Goal: Task Accomplishment & Management: Use online tool/utility

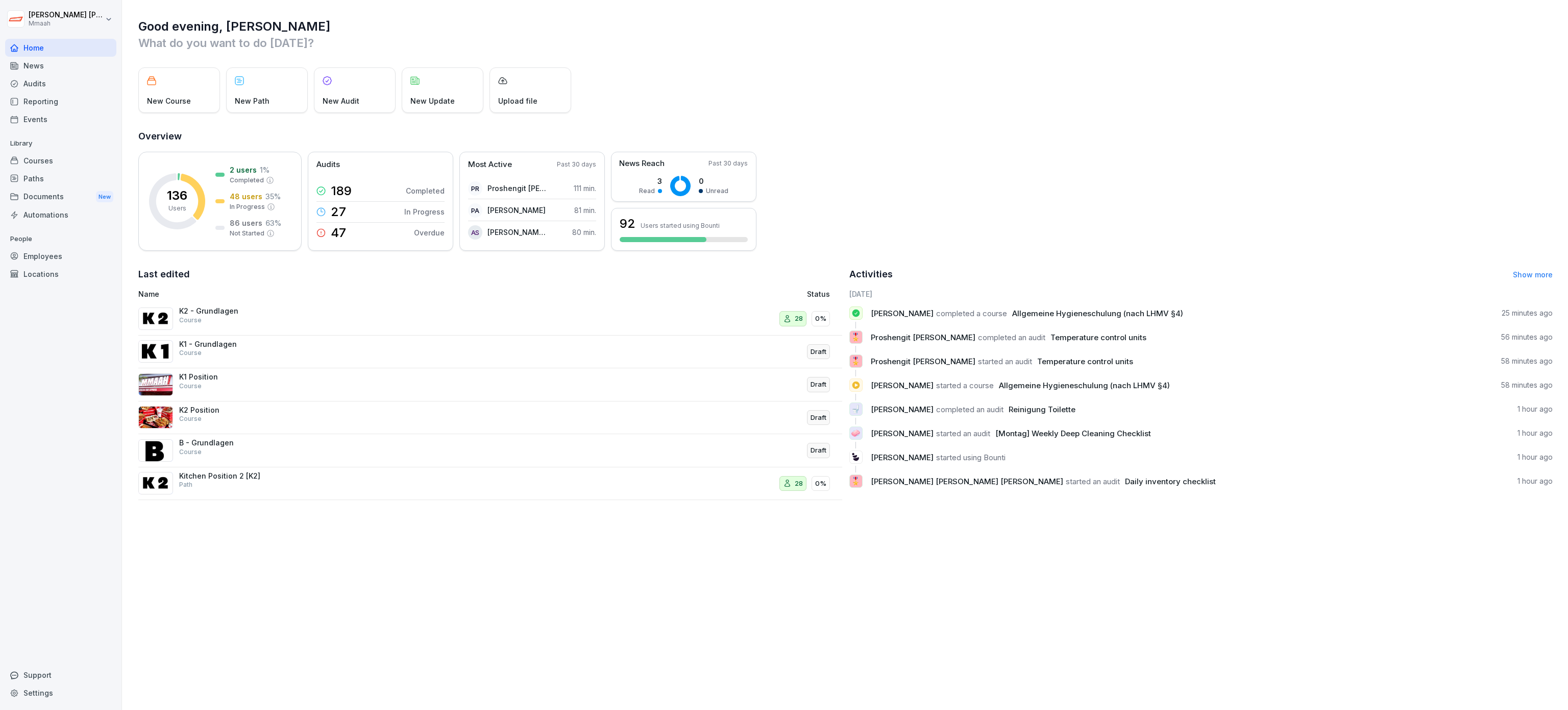
click at [42, 85] on div "Audits" at bounding box center [60, 84] width 111 height 18
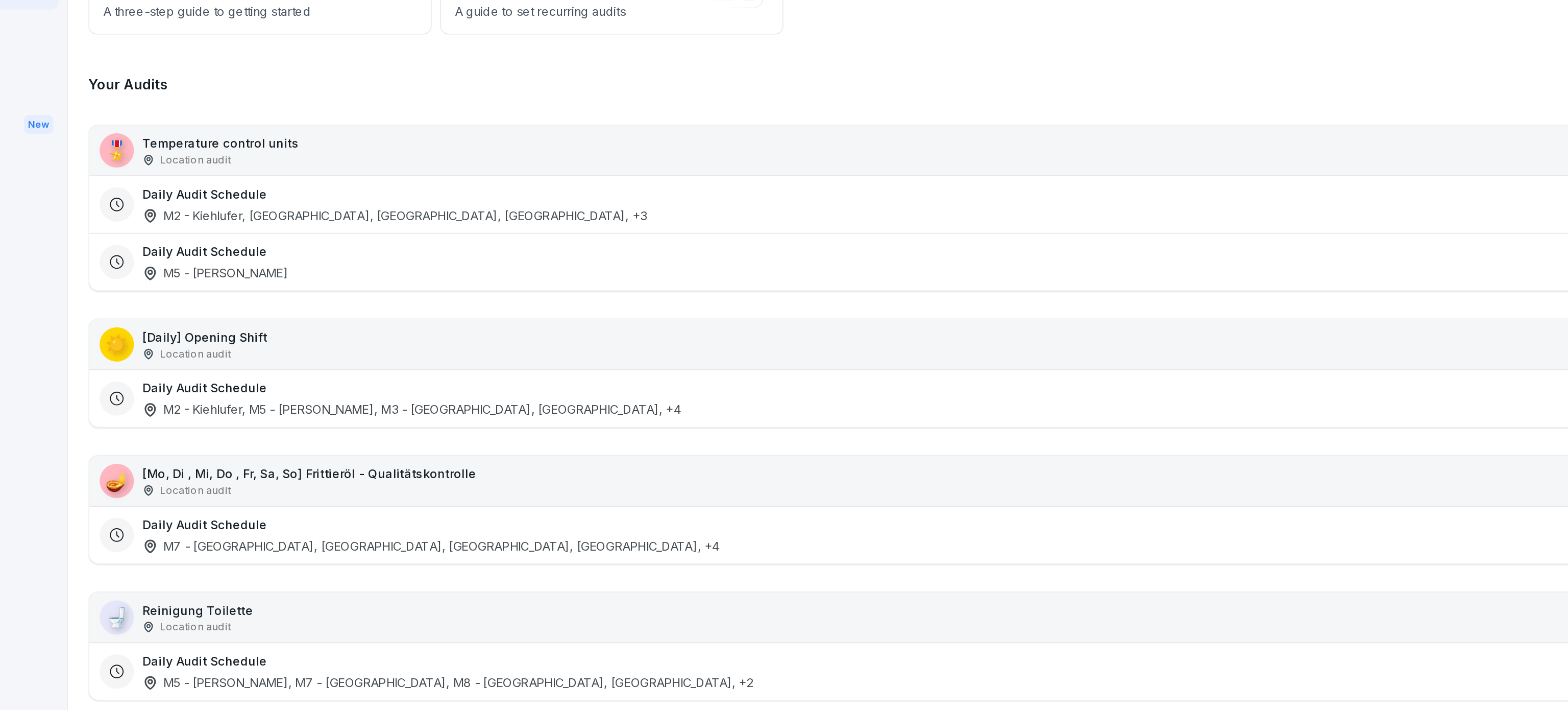
drag, startPoint x: 347, startPoint y: 187, endPoint x: 298, endPoint y: 210, distance: 54.1
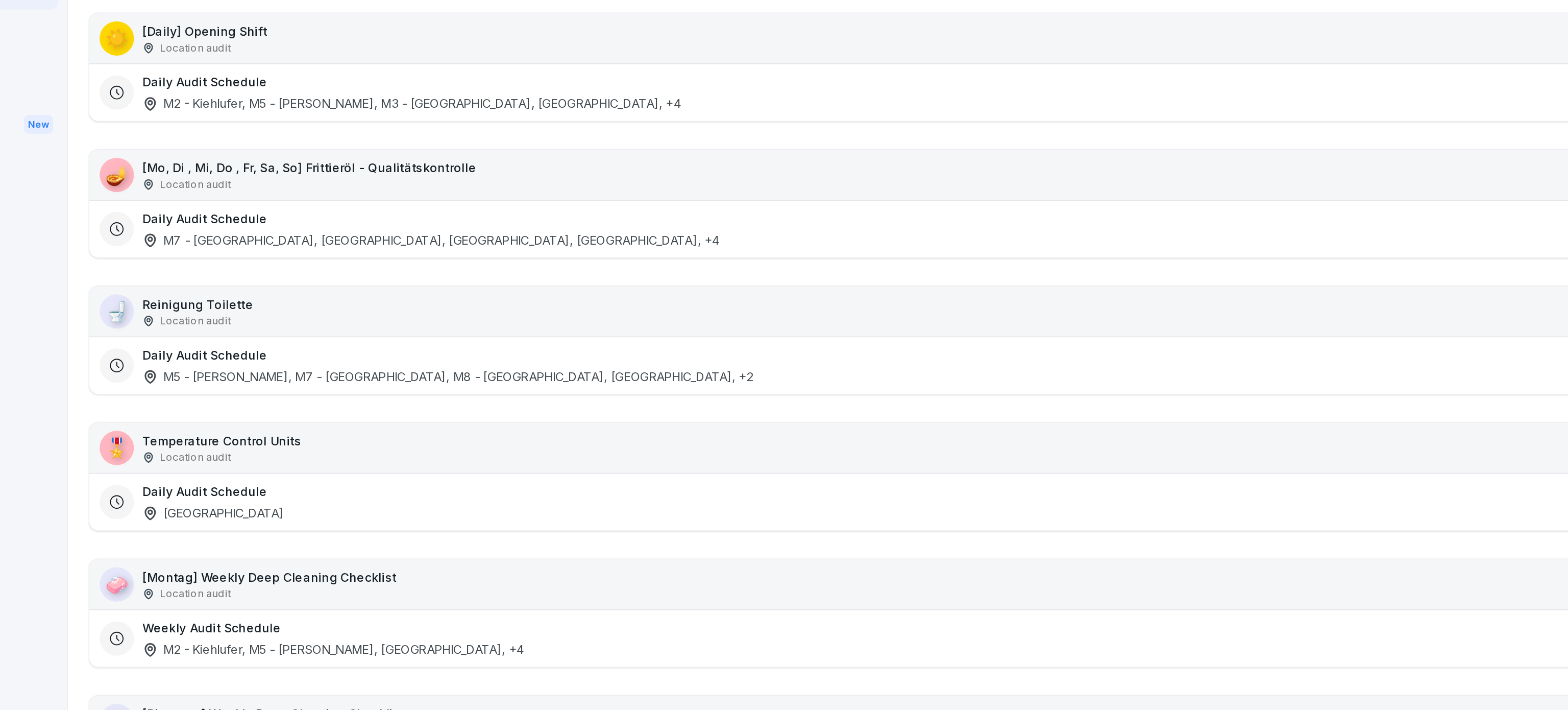
scroll to position [243, 0]
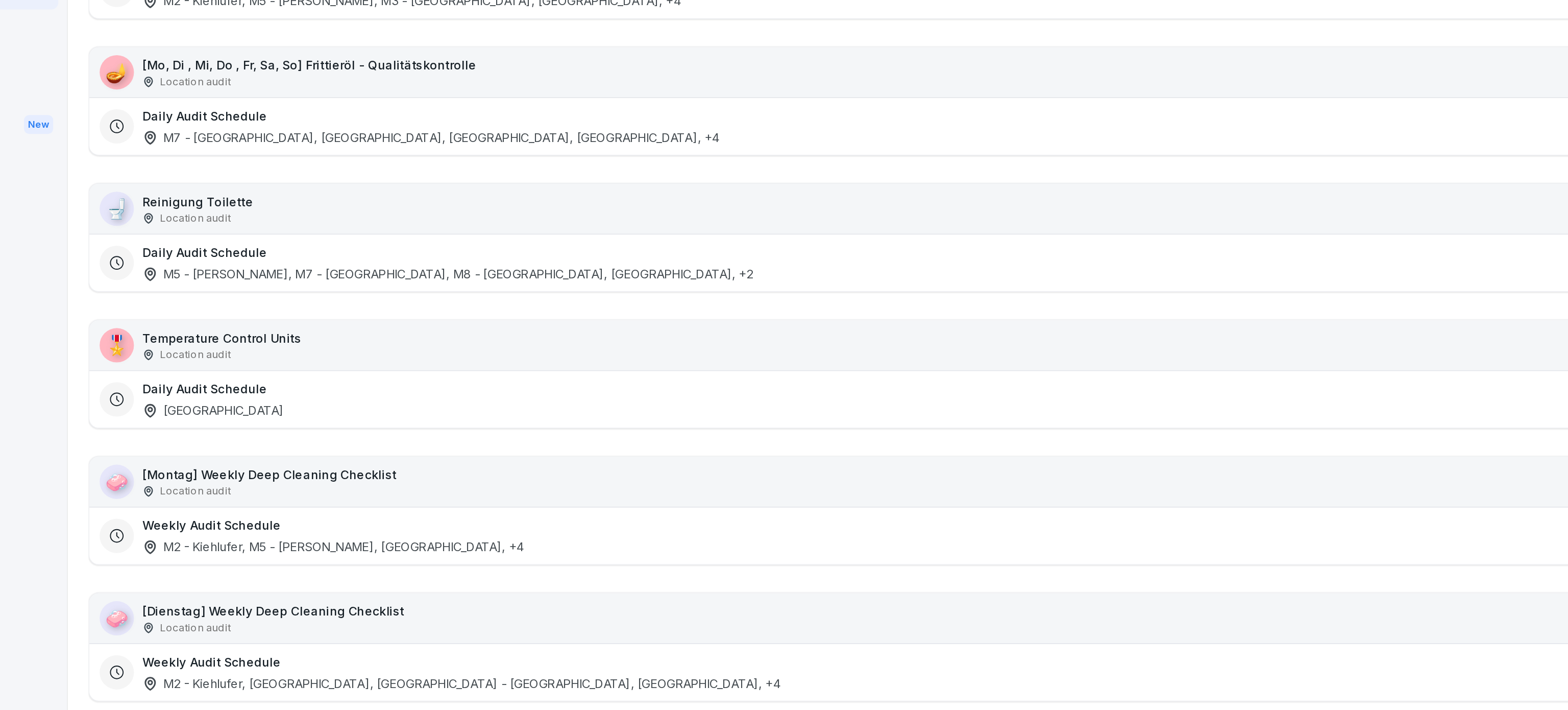
click at [240, 366] on div "[GEOGRAPHIC_DATA]" at bounding box center [208, 366] width 84 height 11
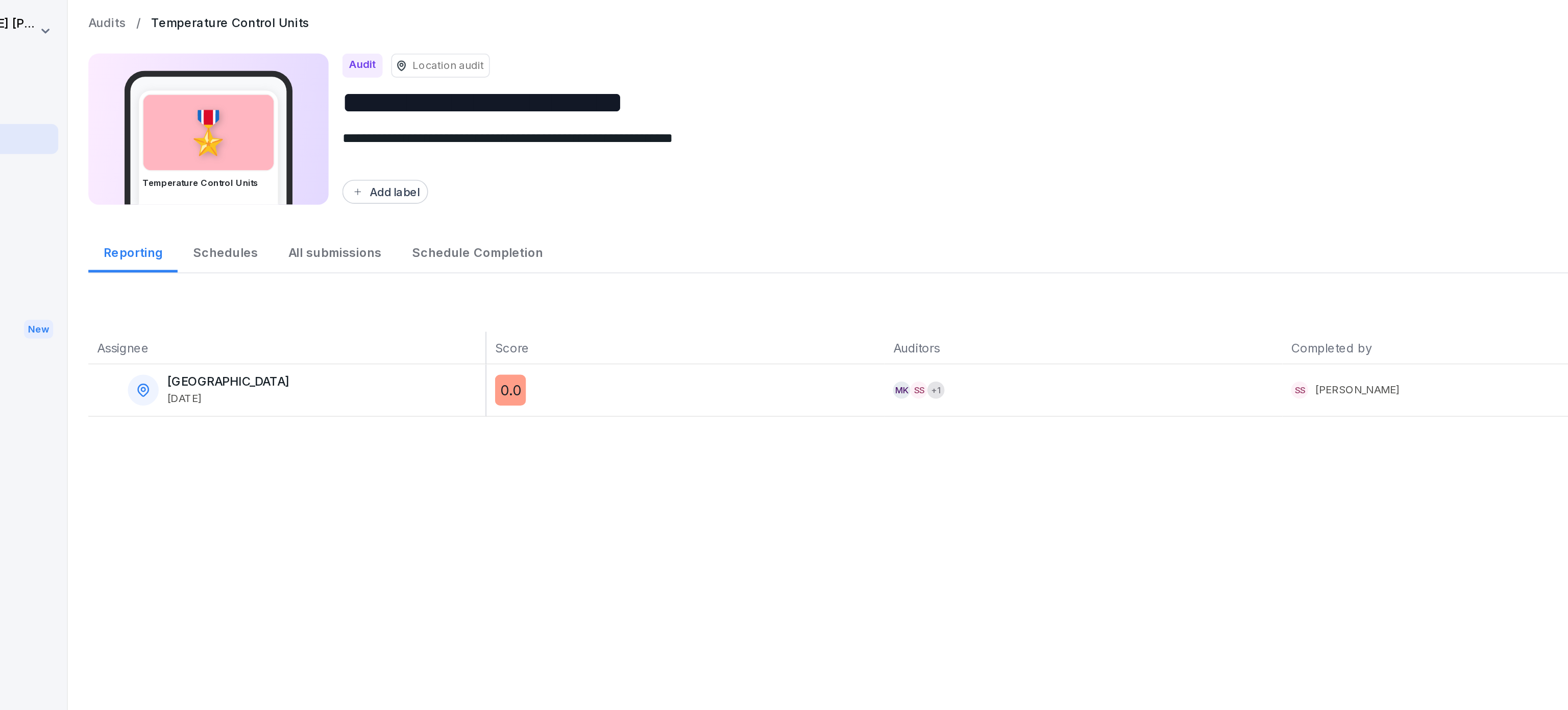
click at [291, 146] on div "All submissions" at bounding box center [281, 150] width 74 height 26
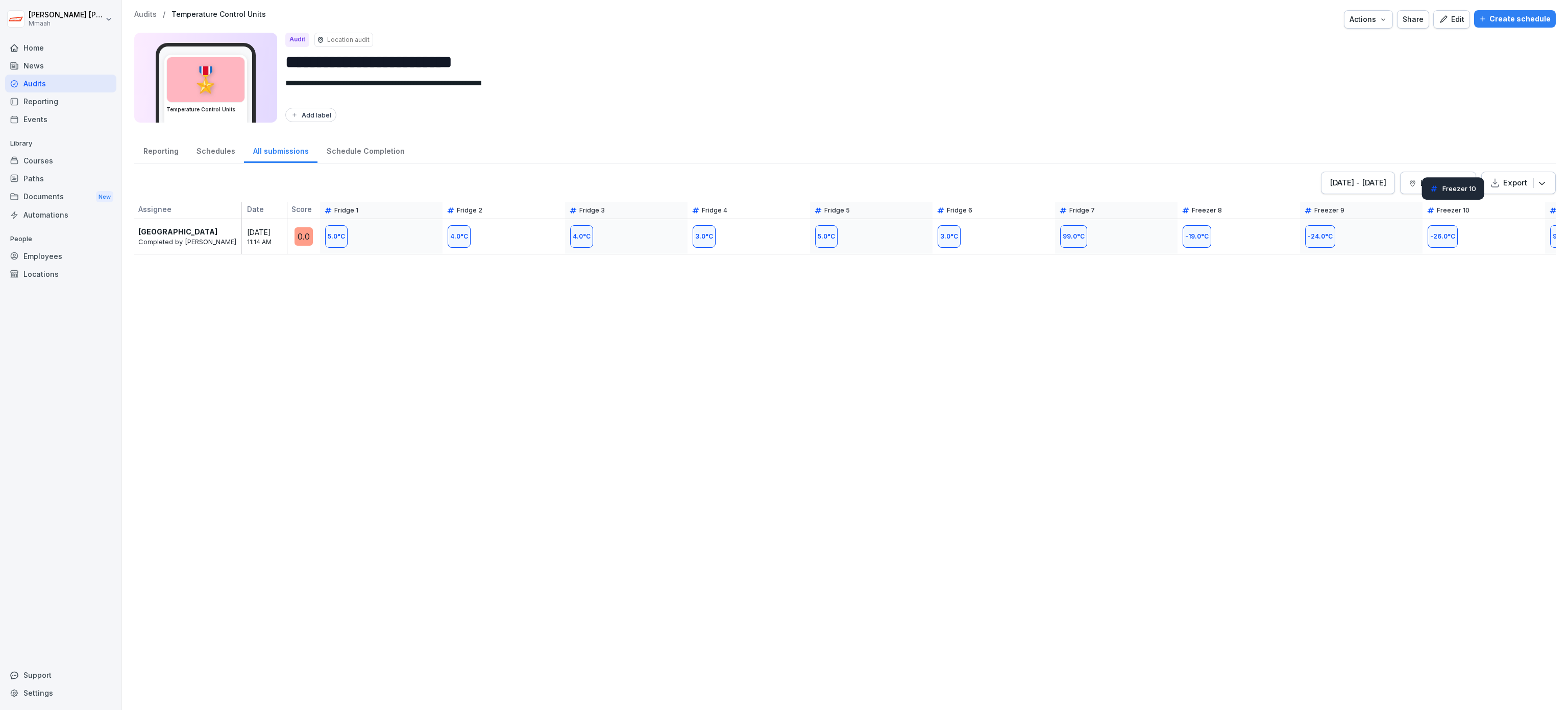
click at [1512, 192] on button "Export" at bounding box center [1519, 183] width 75 height 22
click at [1503, 212] on div "Export as Excel file" at bounding box center [1490, 211] width 101 height 21
